Goal: Check status: Check status

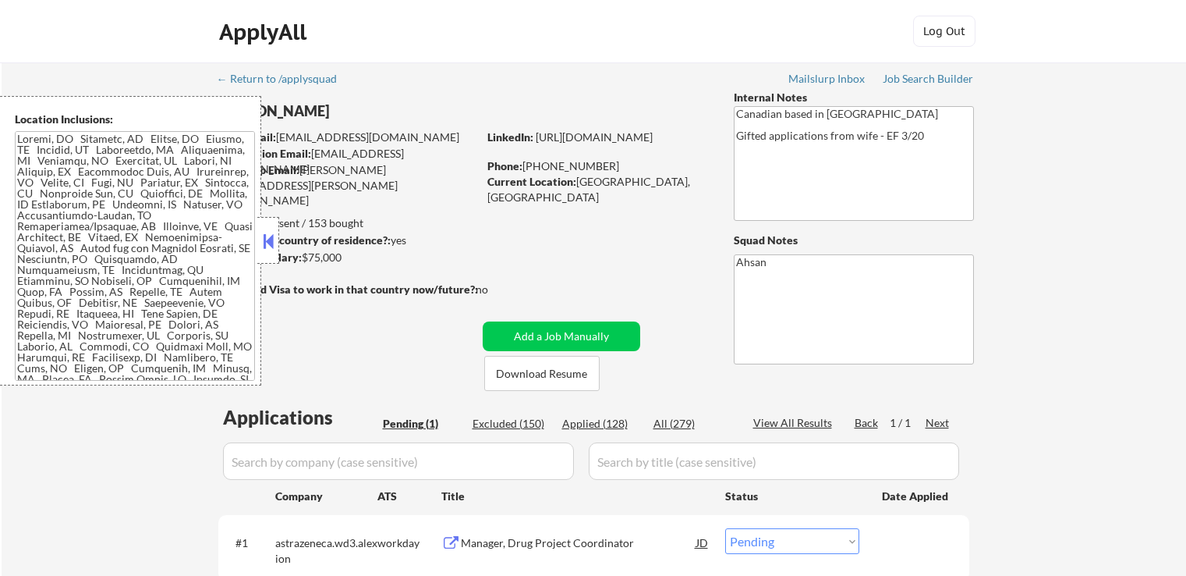
select select ""pending""
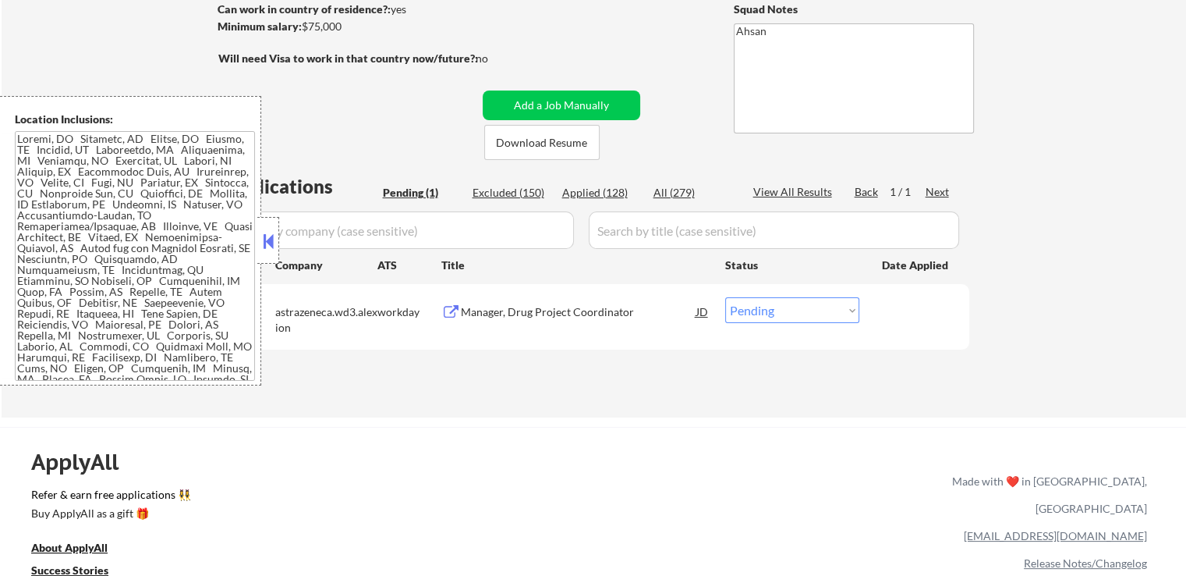
scroll to position [234, 0]
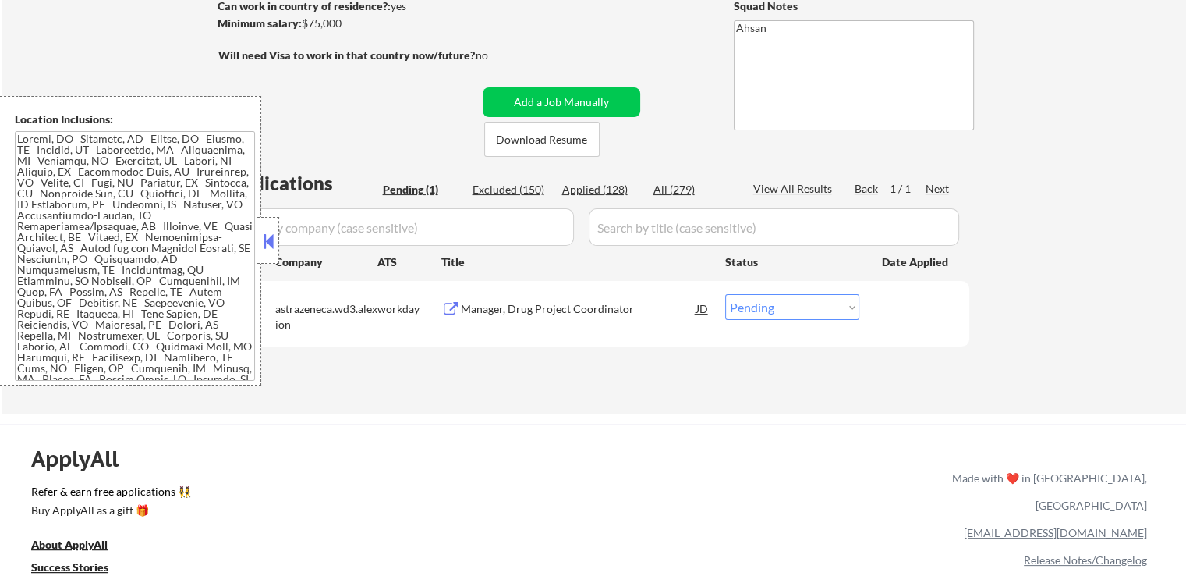
click at [453, 307] on button at bounding box center [450, 309] width 19 height 15
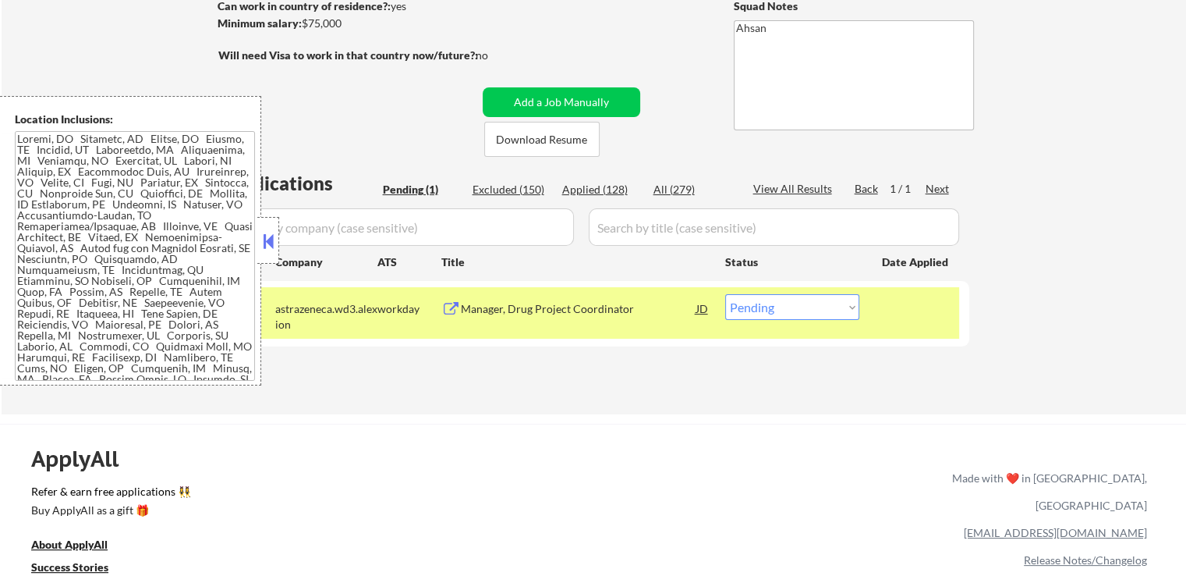
click at [708, 385] on div "← Return to /applysquad Mailslurp Inbox Job Search Builder Gabriel Counsil User…" at bounding box center [594, 114] width 778 height 573
click at [764, 378] on div "Applications Pending (1) Excluded (150) Applied (128) All (279) View All Result…" at bounding box center [593, 277] width 751 height 214
click at [590, 190] on div "Applied (128)" at bounding box center [601, 190] width 78 height 16
select select ""applied""
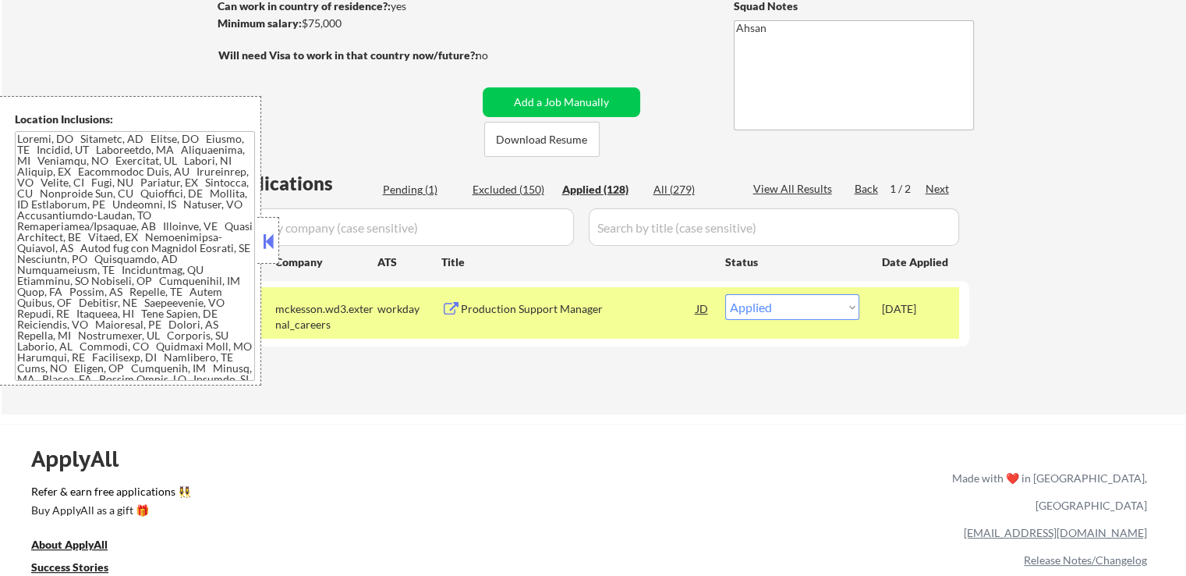
select select ""applied""
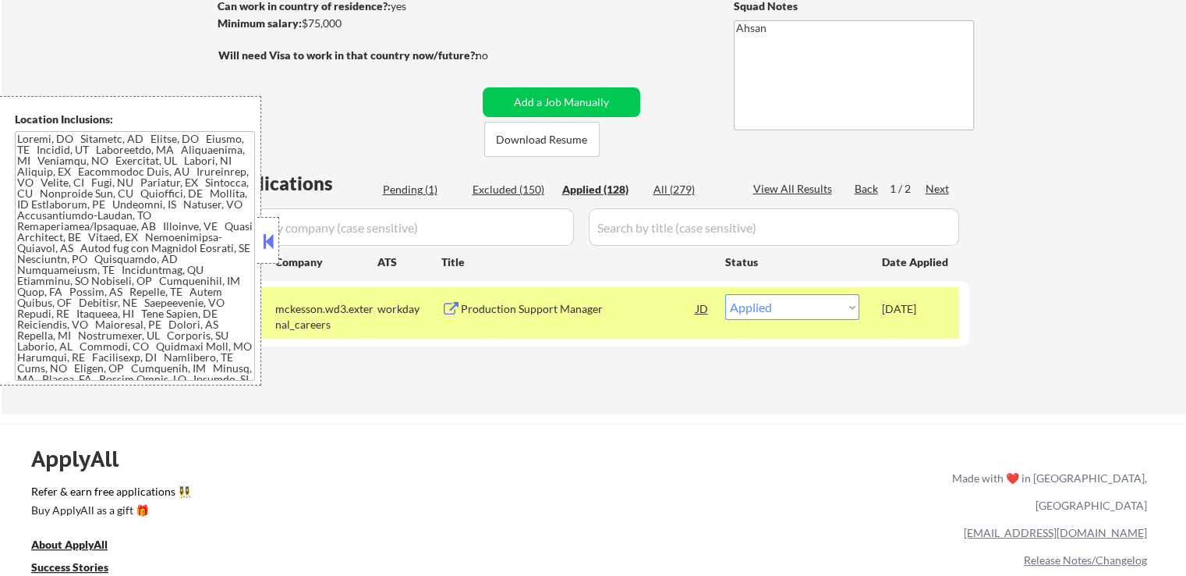
select select ""applied""
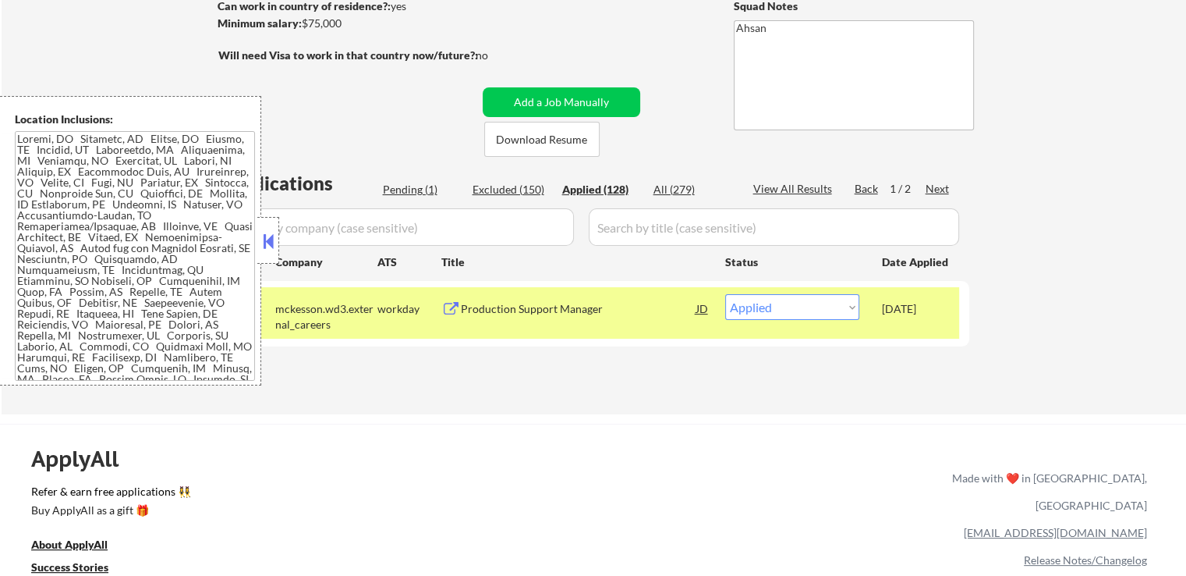
select select ""applied""
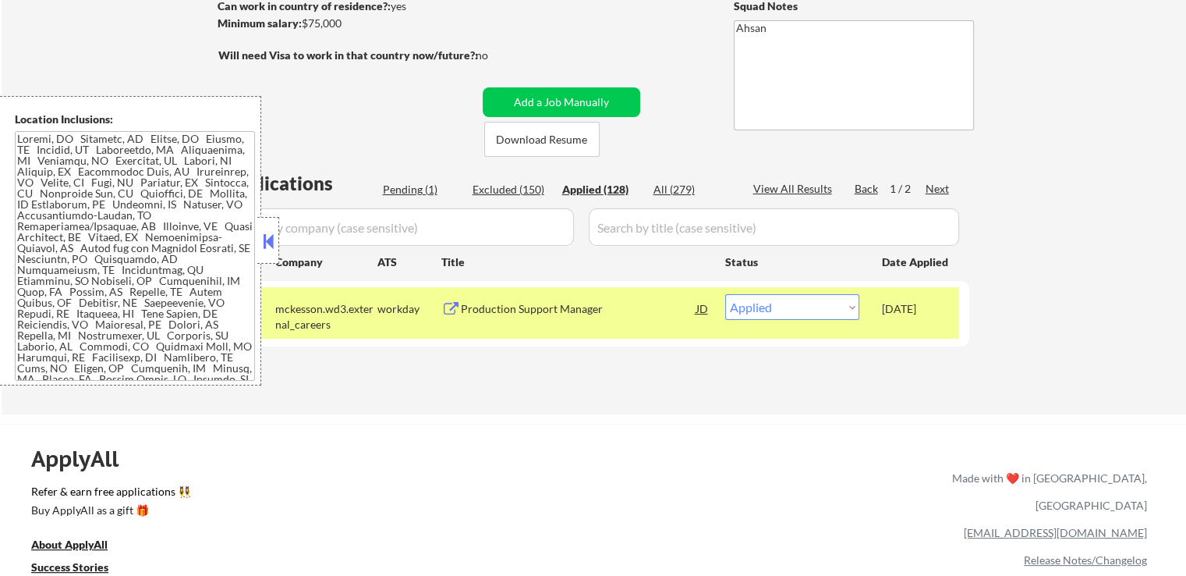
select select ""applied""
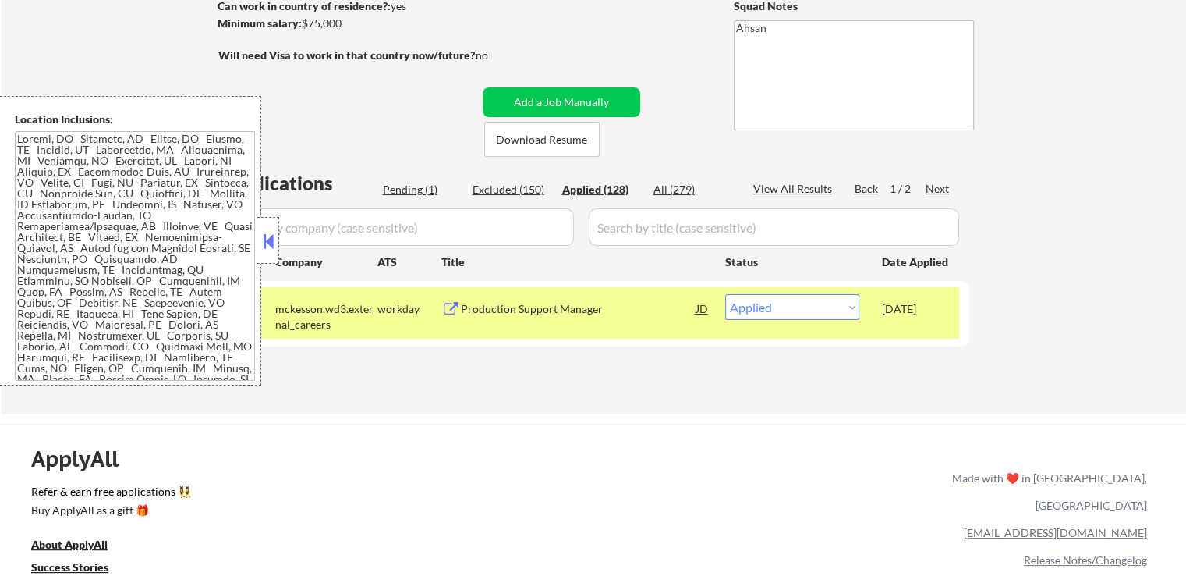
select select ""applied""
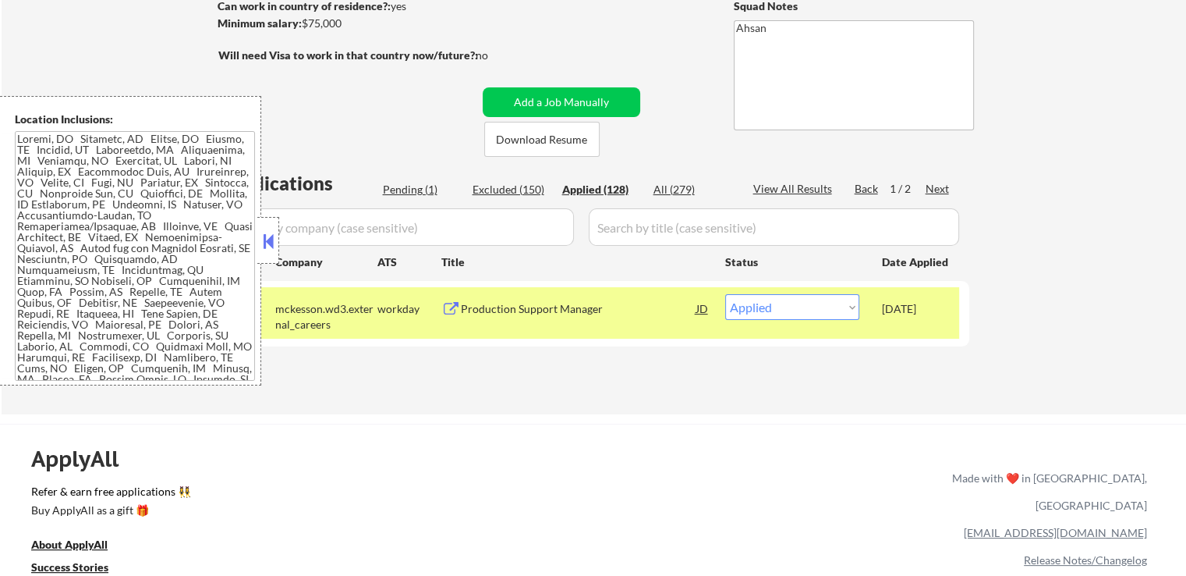
select select ""applied""
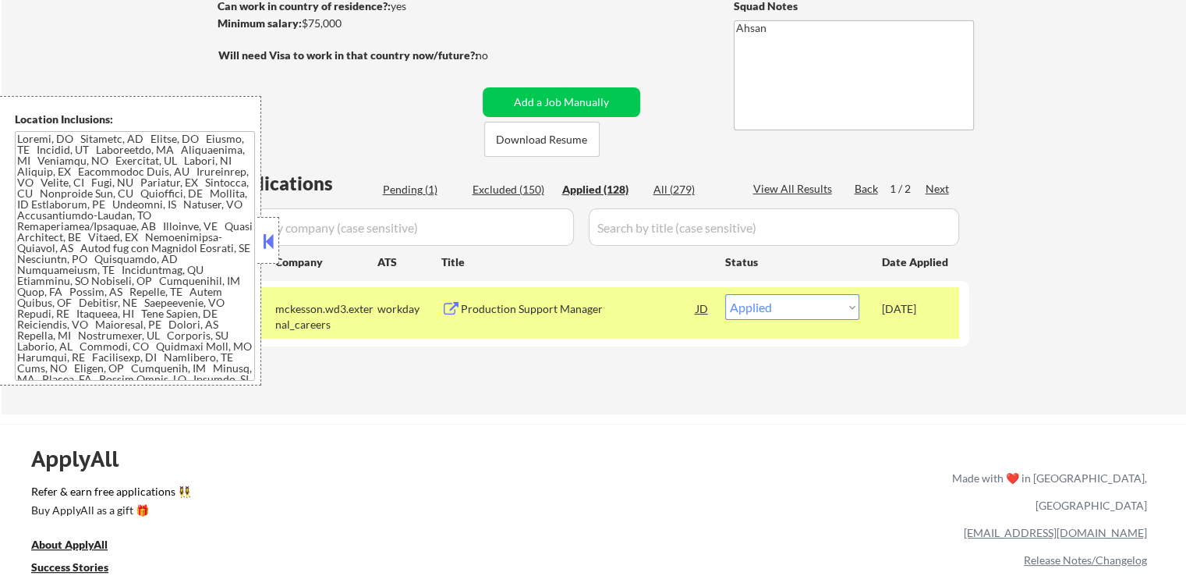
select select ""applied""
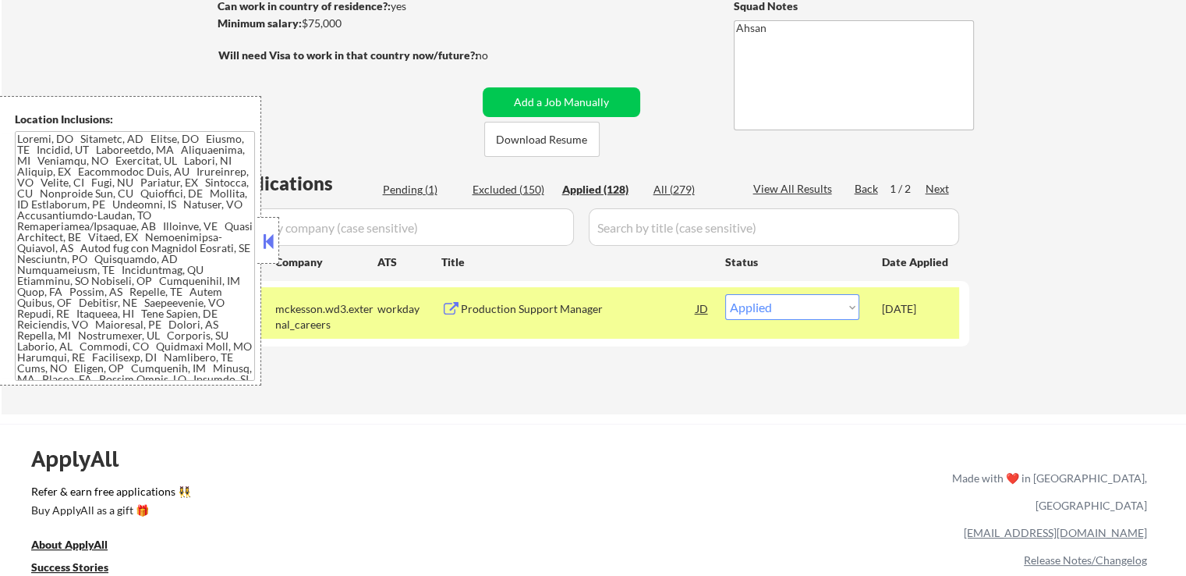
select select ""applied""
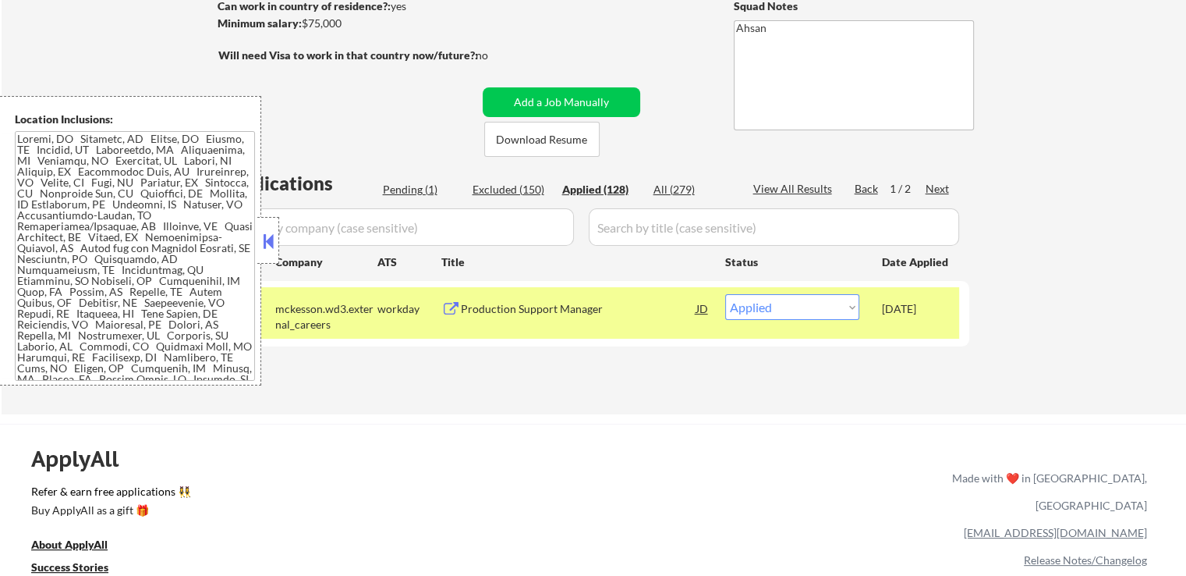
select select ""applied""
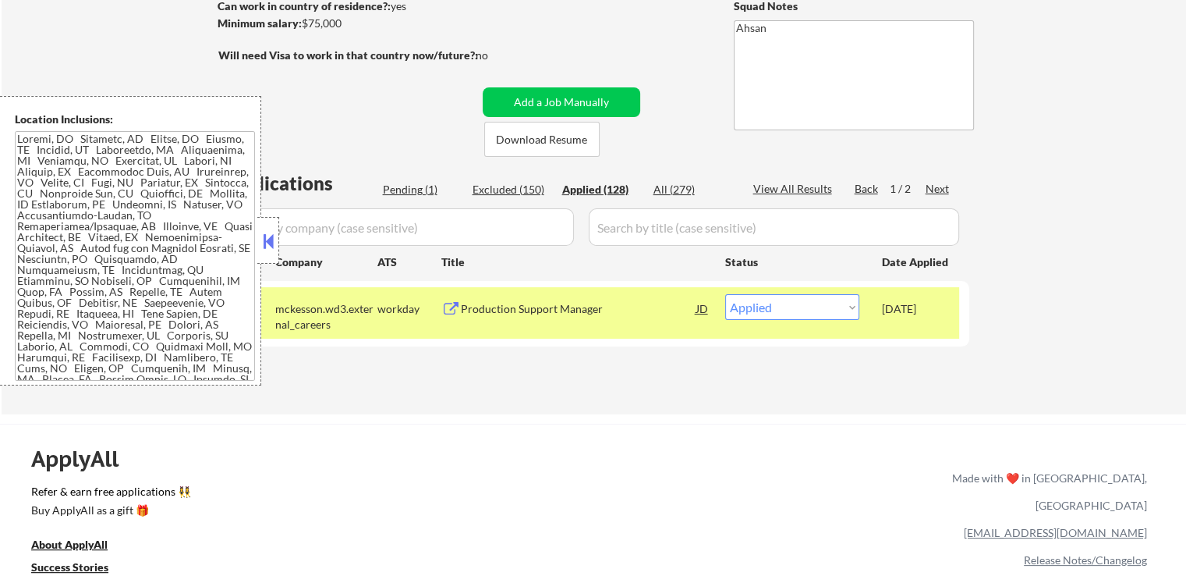
select select ""applied""
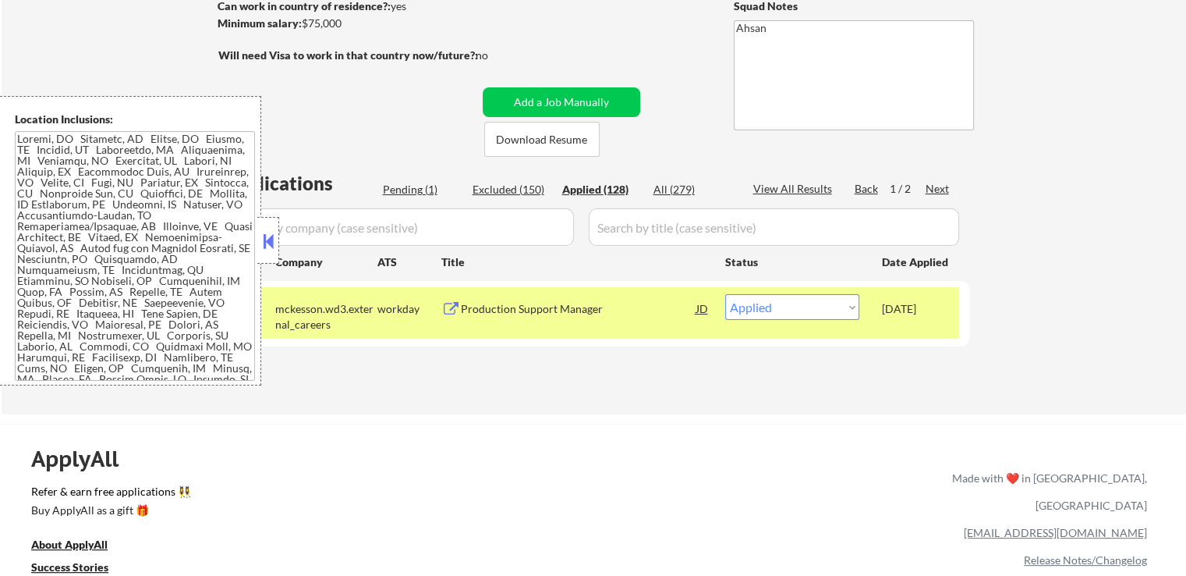
select select ""applied""
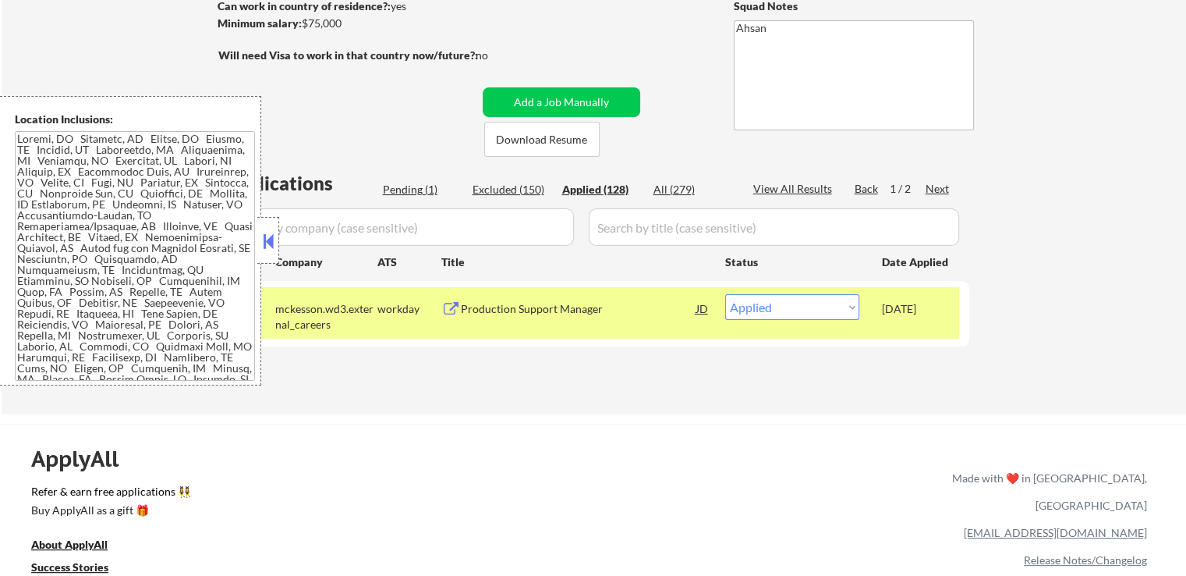
select select ""applied""
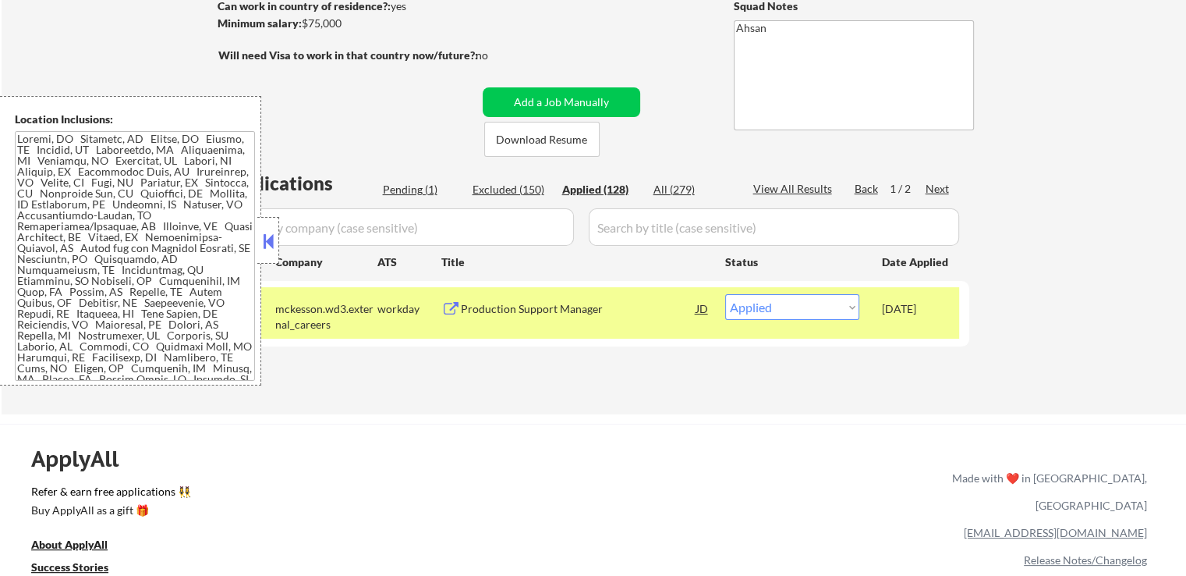
select select ""applied""
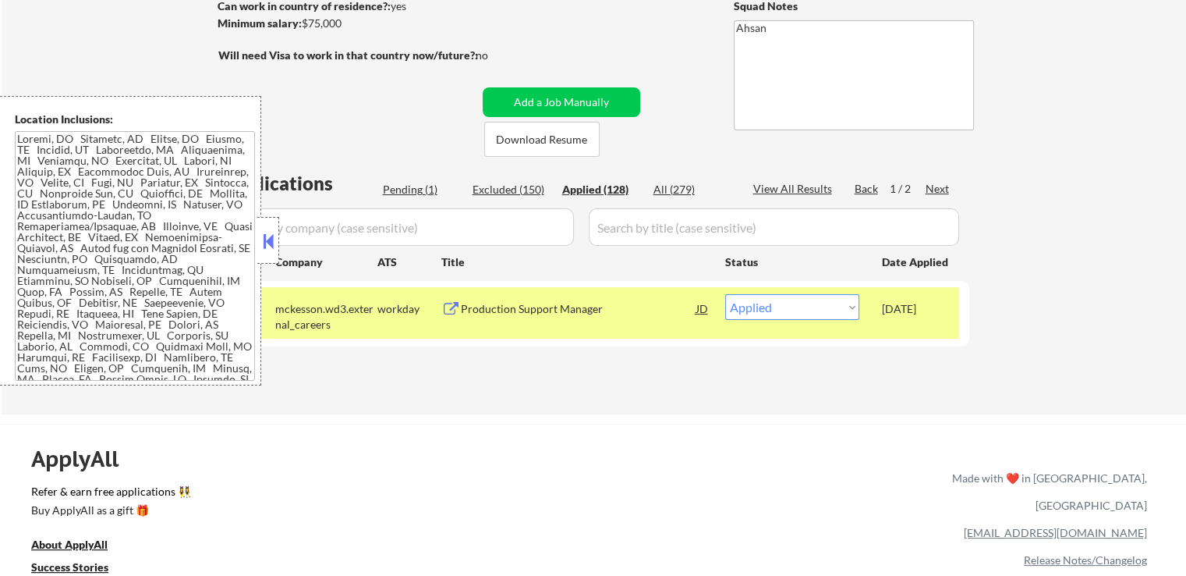
select select ""applied""
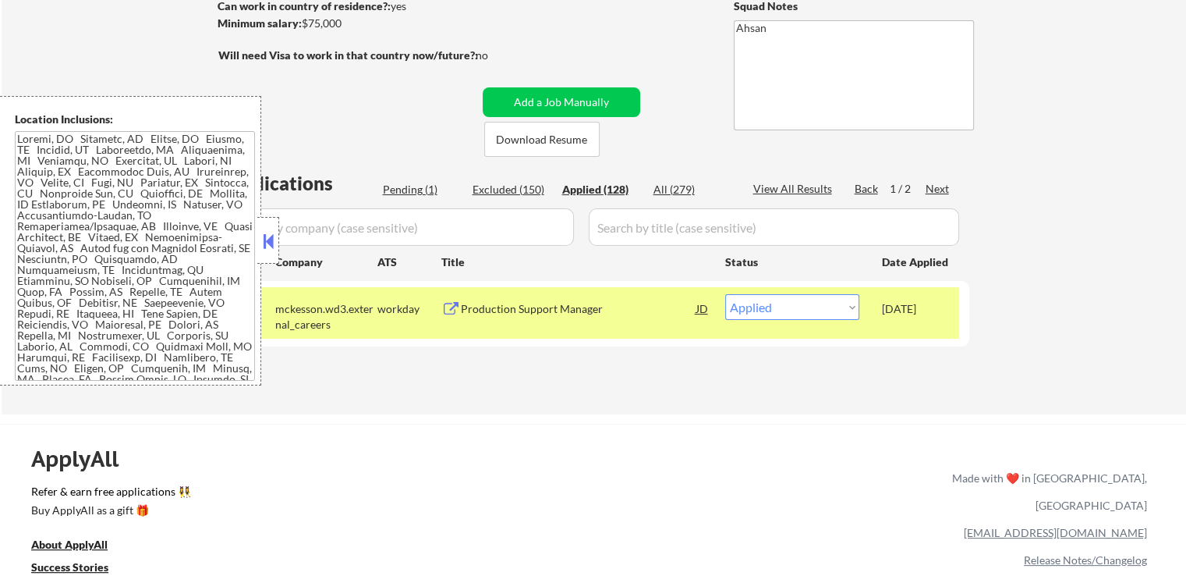
select select ""applied""
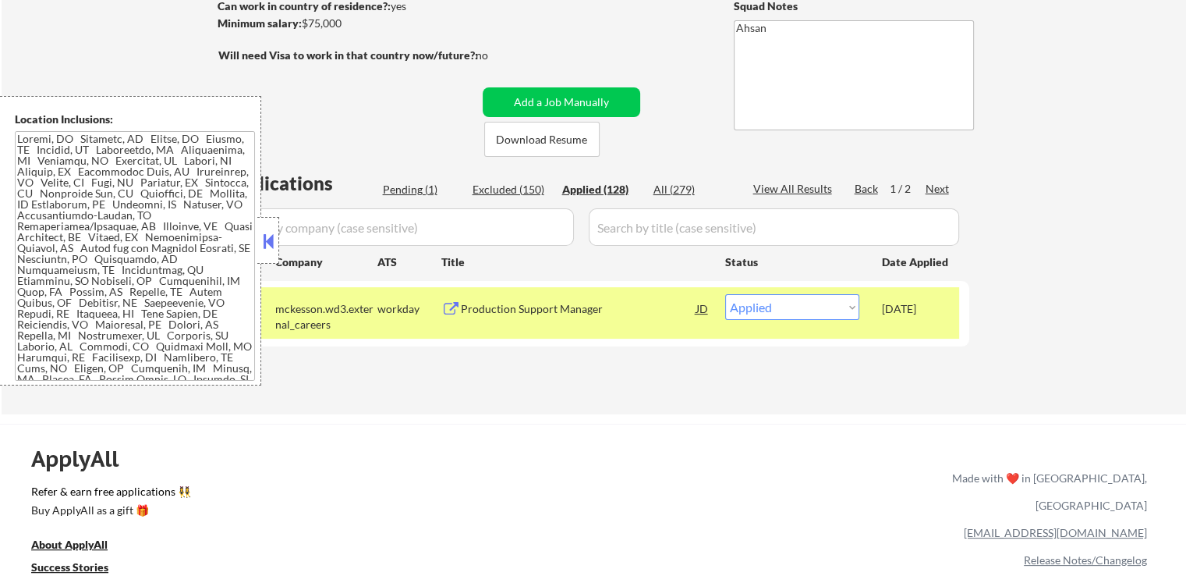
select select ""applied""
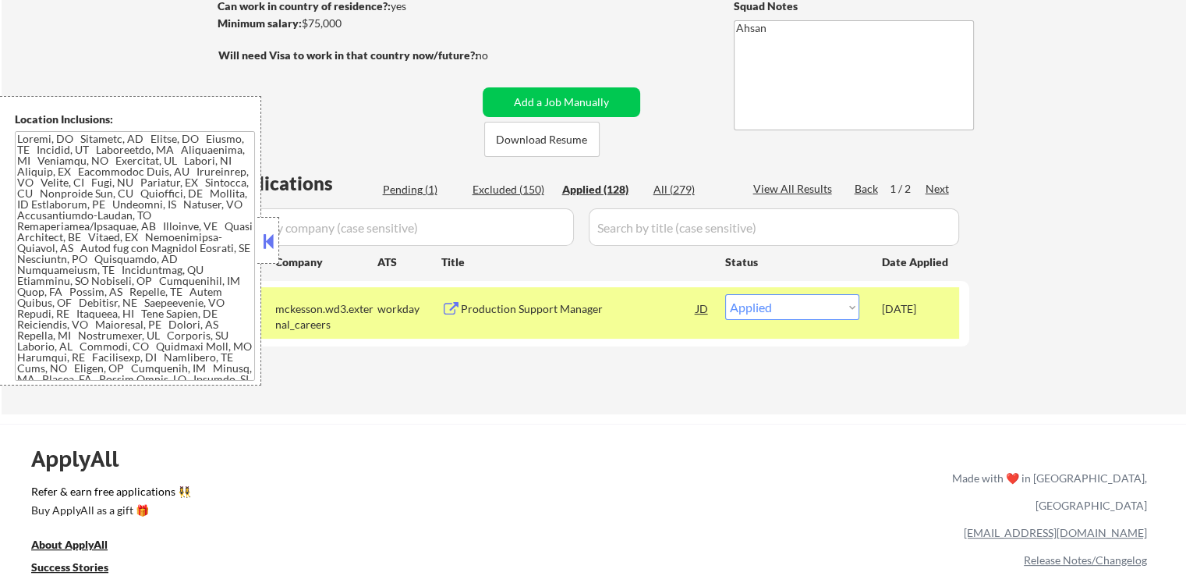
select select ""applied""
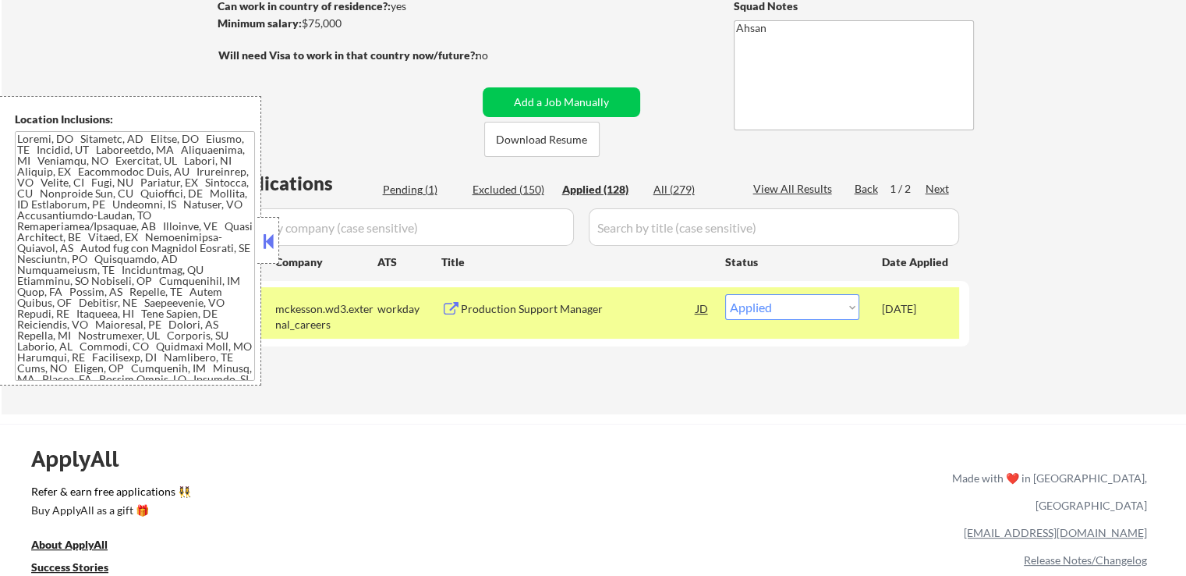
select select ""applied""
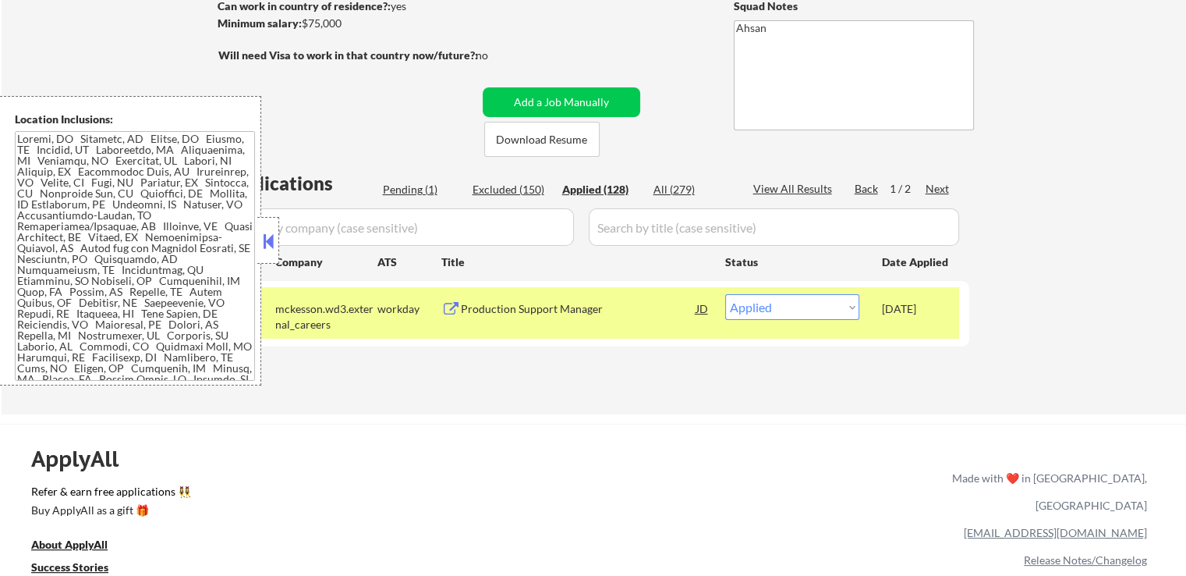
select select ""applied""
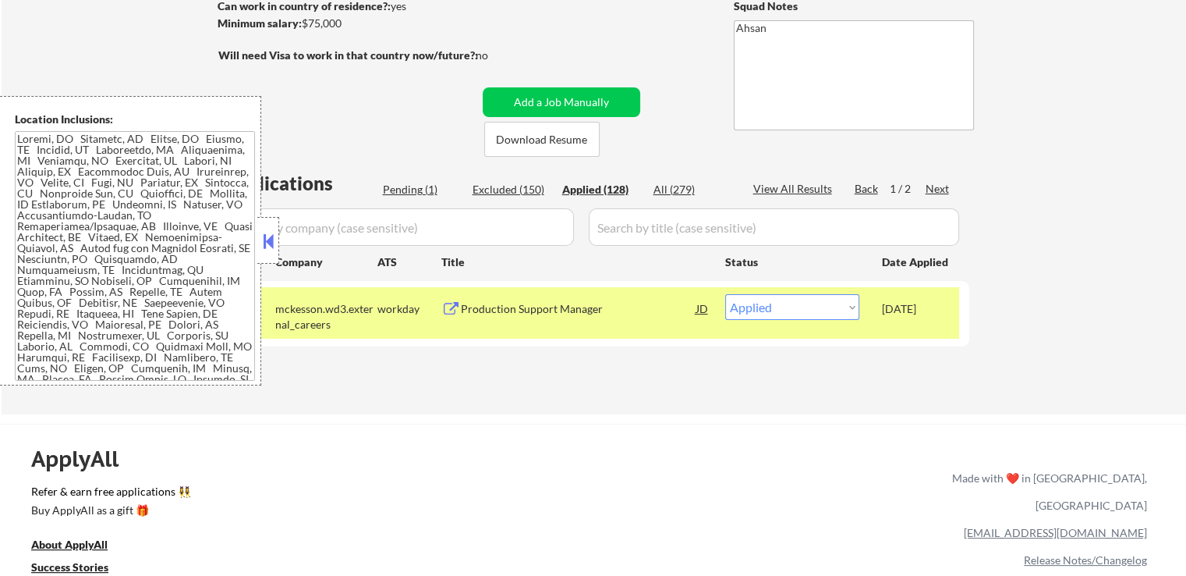
select select ""applied""
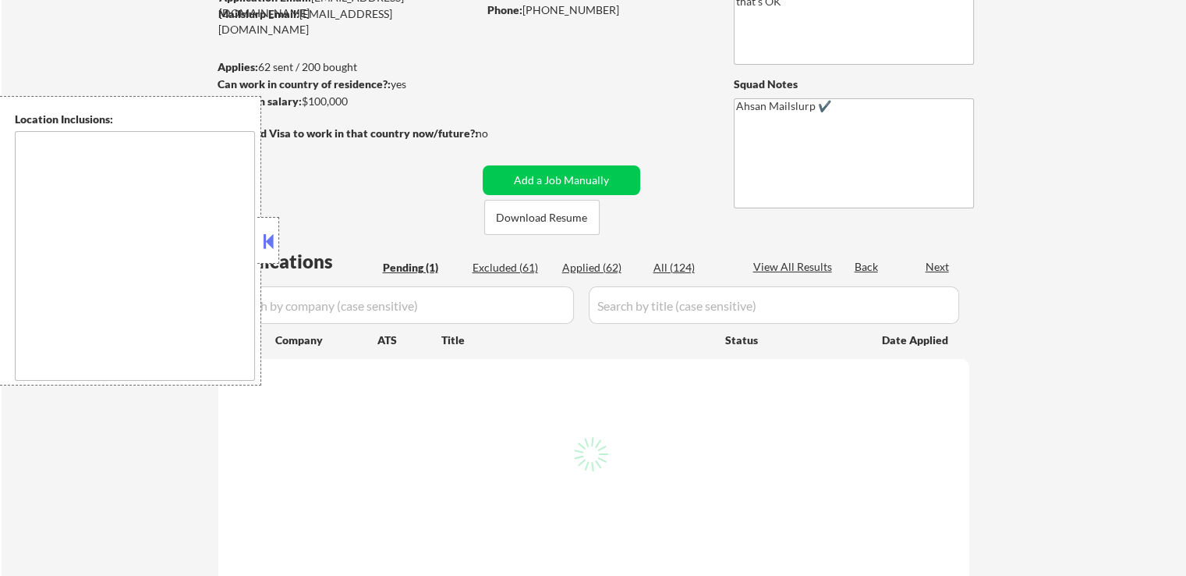
select select ""pending""
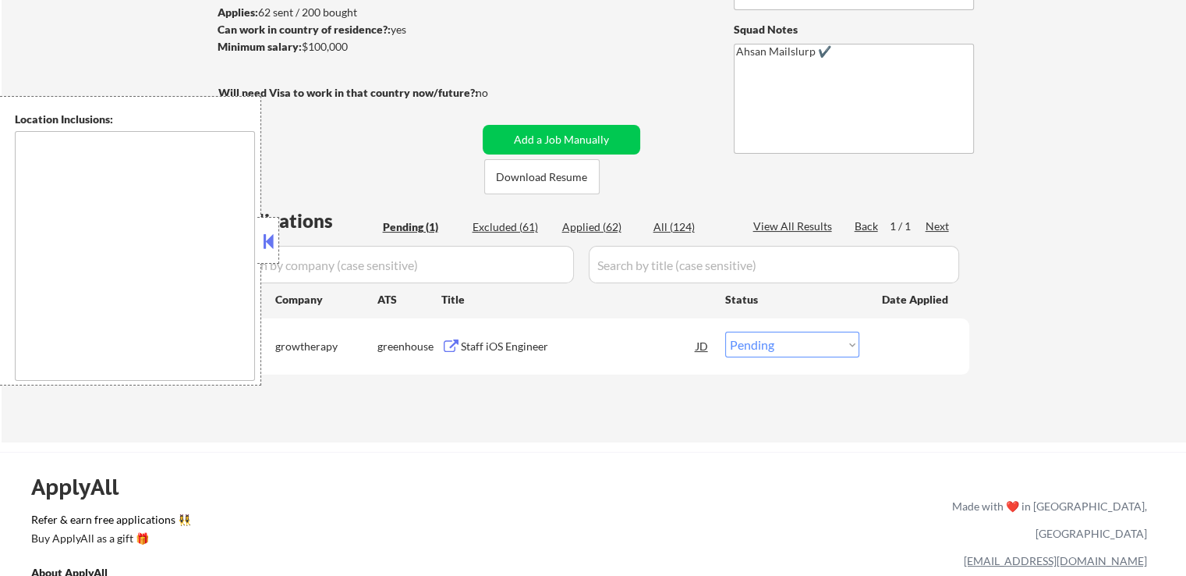
scroll to position [234, 0]
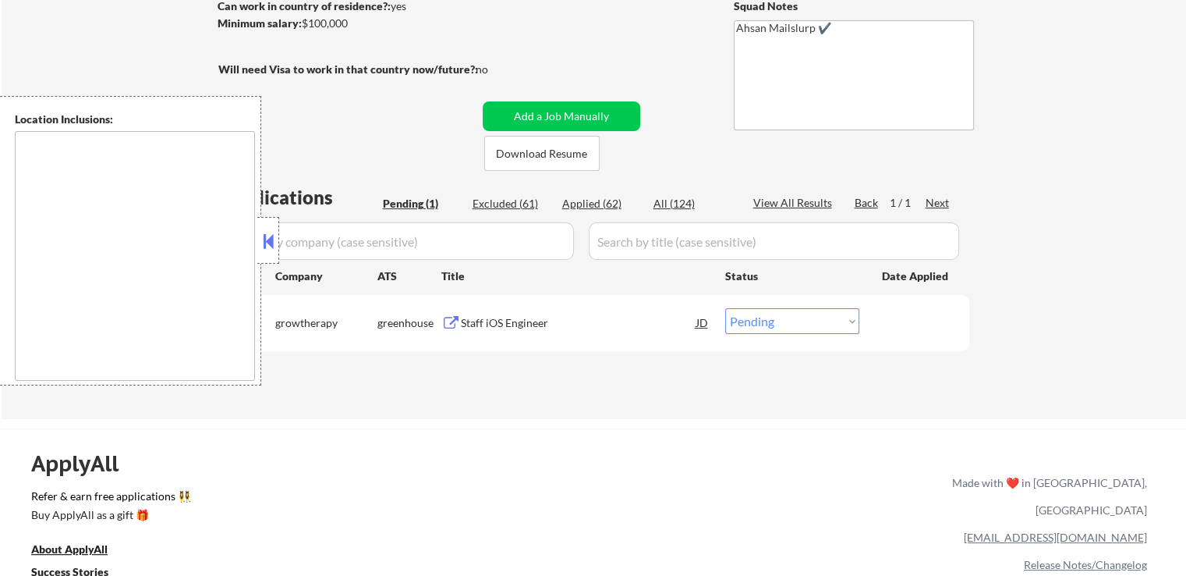
click at [388, 115] on div "← Return to /applysquad Mailslurp Inbox Job Search Builder [PERSON_NAME] User E…" at bounding box center [594, 117] width 778 height 578
click at [390, 108] on div "← Return to /applysquad Mailslurp Inbox Job Search Builder [PERSON_NAME] User E…" at bounding box center [594, 117] width 778 height 578
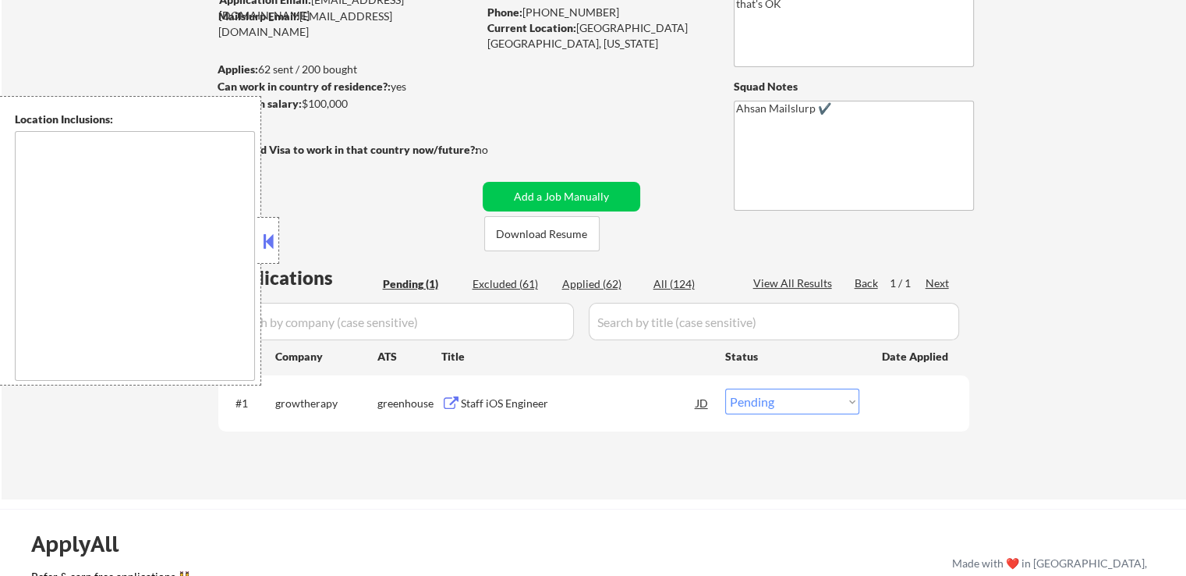
scroll to position [156, 0]
